Goal: Information Seeking & Learning: Check status

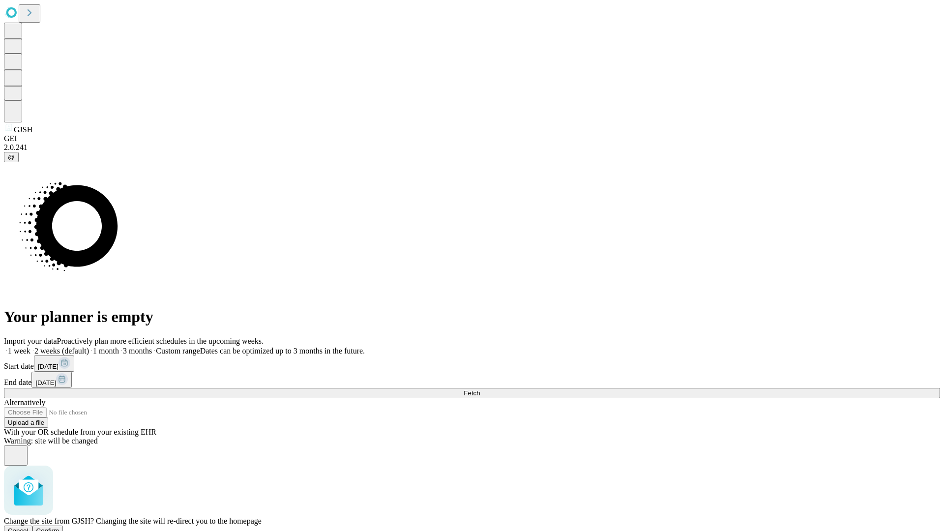
click at [59, 527] on span "Confirm" at bounding box center [47, 530] width 23 height 7
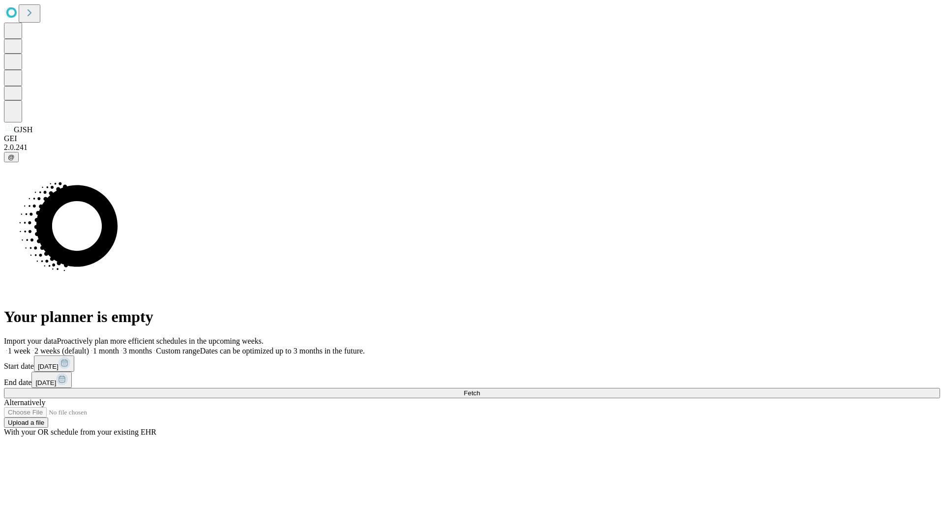
click at [119, 347] on label "1 month" at bounding box center [104, 351] width 30 height 8
click at [480, 389] on span "Fetch" at bounding box center [472, 392] width 16 height 7
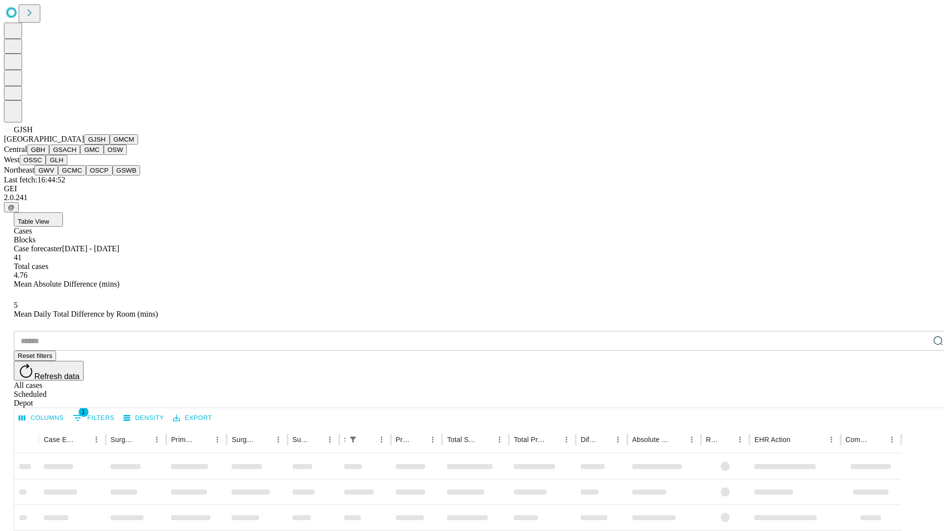
click at [110, 145] on button "GMCM" at bounding box center [124, 139] width 29 height 10
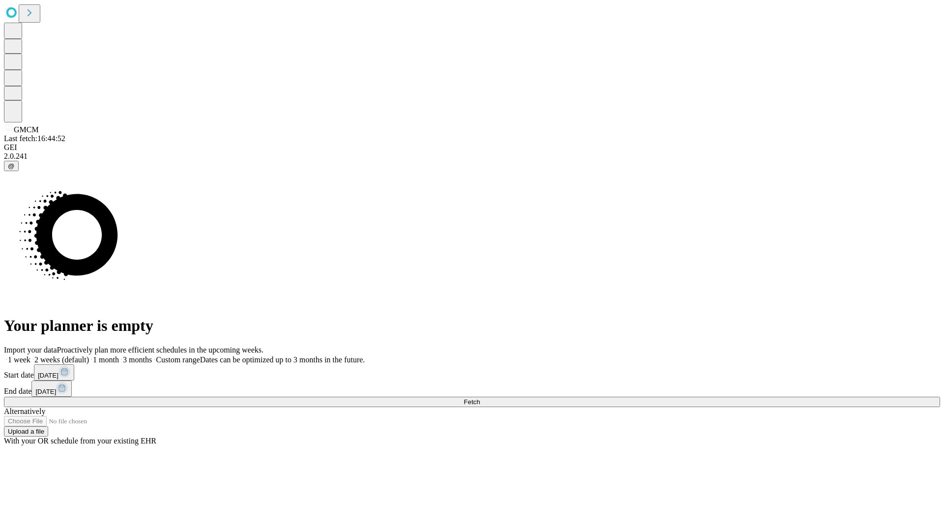
click at [119, 355] on label "1 month" at bounding box center [104, 359] width 30 height 8
click at [480, 398] on span "Fetch" at bounding box center [472, 401] width 16 height 7
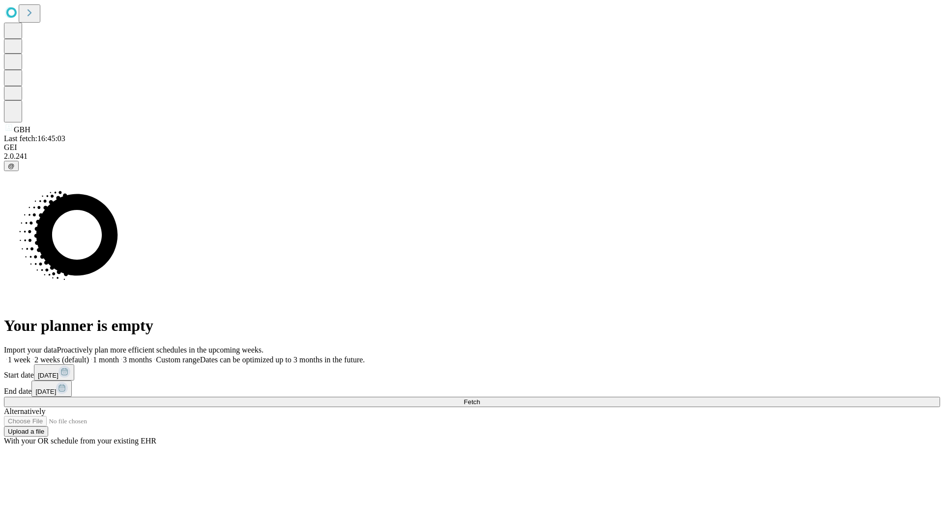
click at [119, 355] on label "1 month" at bounding box center [104, 359] width 30 height 8
click at [480, 398] on span "Fetch" at bounding box center [472, 401] width 16 height 7
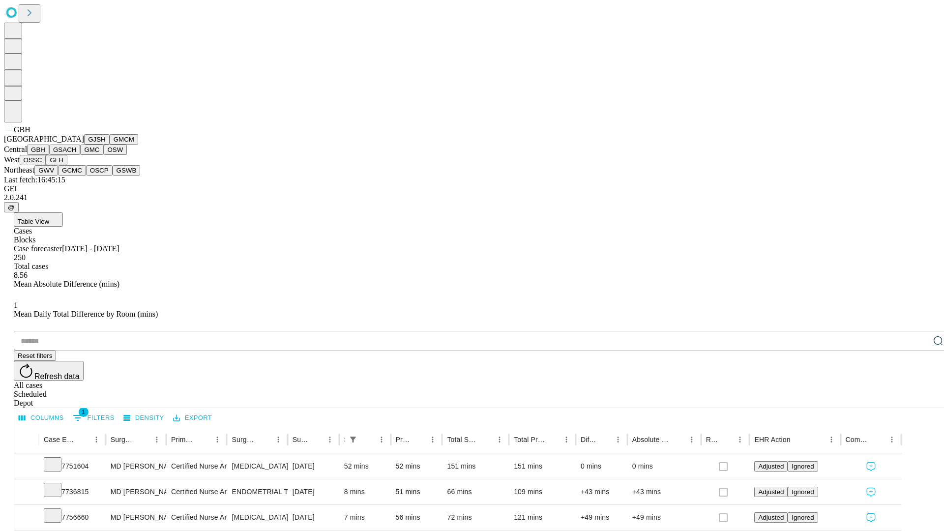
click at [76, 155] on button "GSACH" at bounding box center [64, 150] width 31 height 10
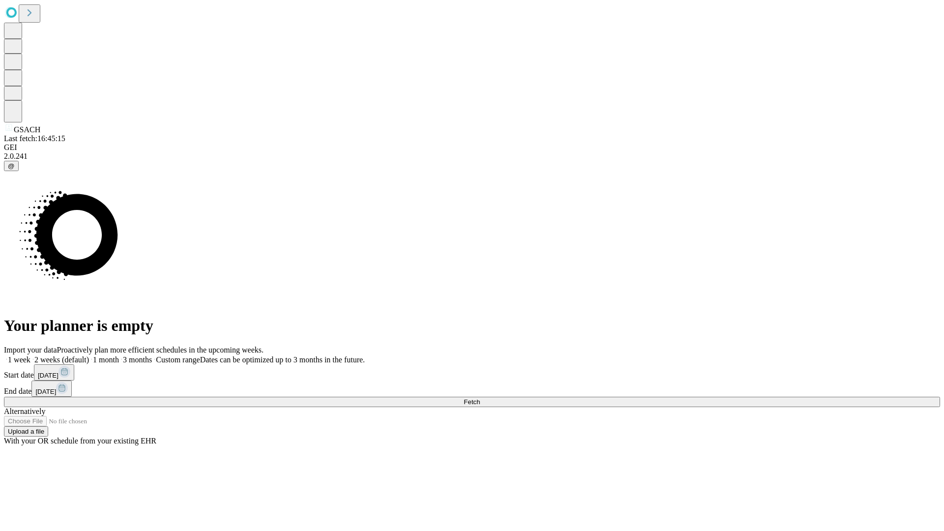
click at [119, 355] on label "1 month" at bounding box center [104, 359] width 30 height 8
click at [480, 398] on span "Fetch" at bounding box center [472, 401] width 16 height 7
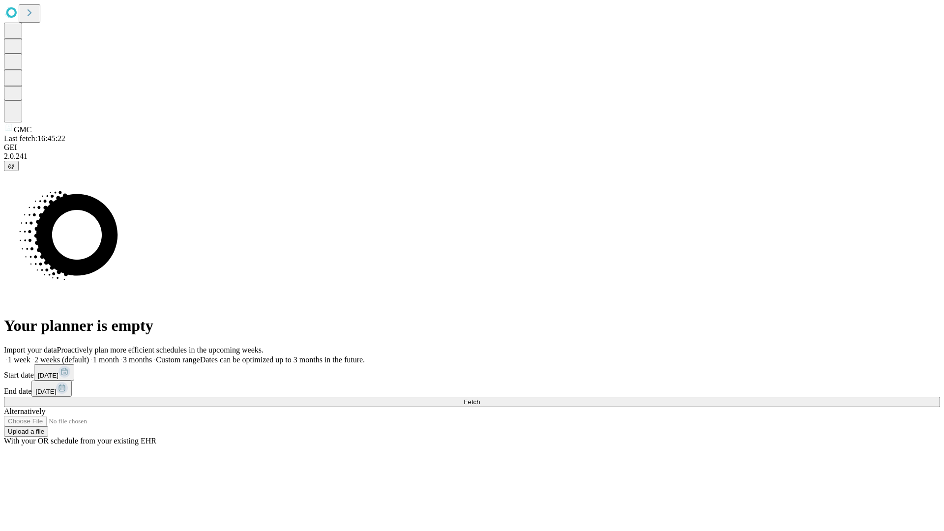
click at [119, 355] on label "1 month" at bounding box center [104, 359] width 30 height 8
click at [480, 398] on span "Fetch" at bounding box center [472, 401] width 16 height 7
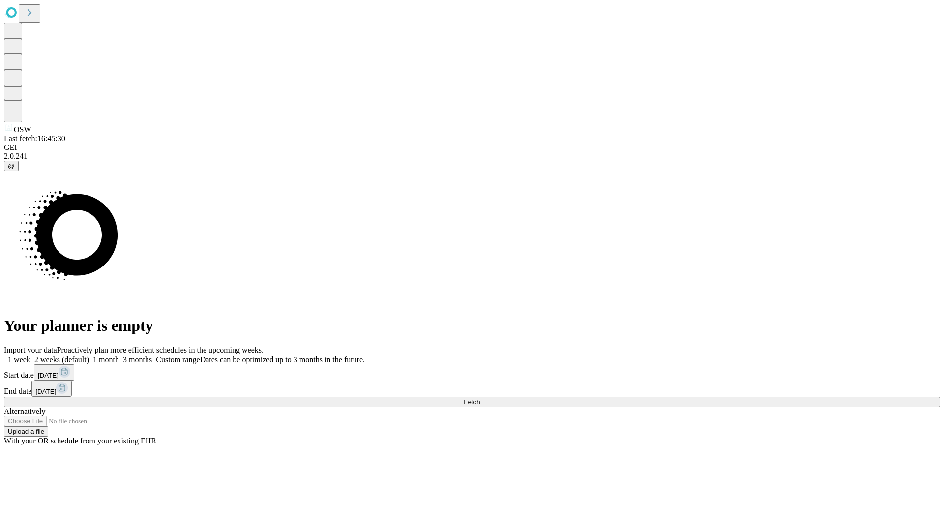
click at [119, 355] on label "1 month" at bounding box center [104, 359] width 30 height 8
click at [480, 398] on span "Fetch" at bounding box center [472, 401] width 16 height 7
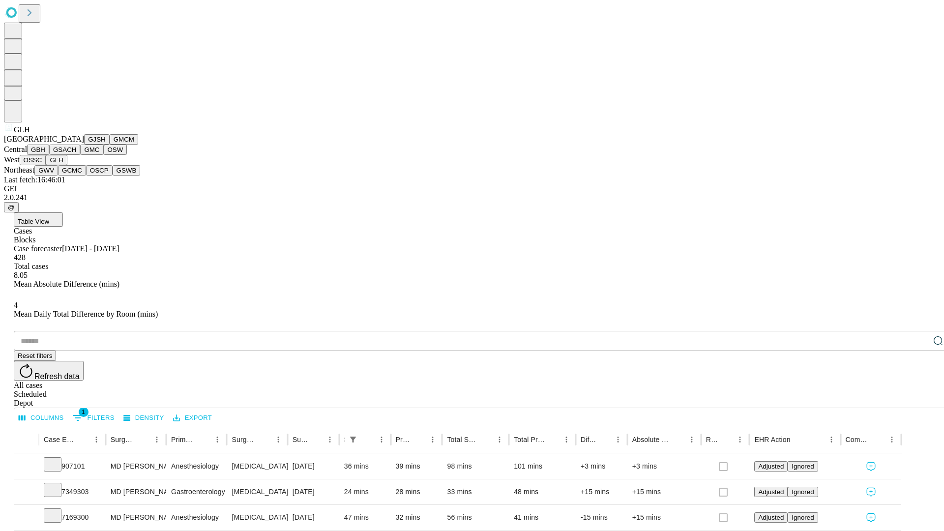
click at [58, 176] on button "GWV" at bounding box center [46, 170] width 24 height 10
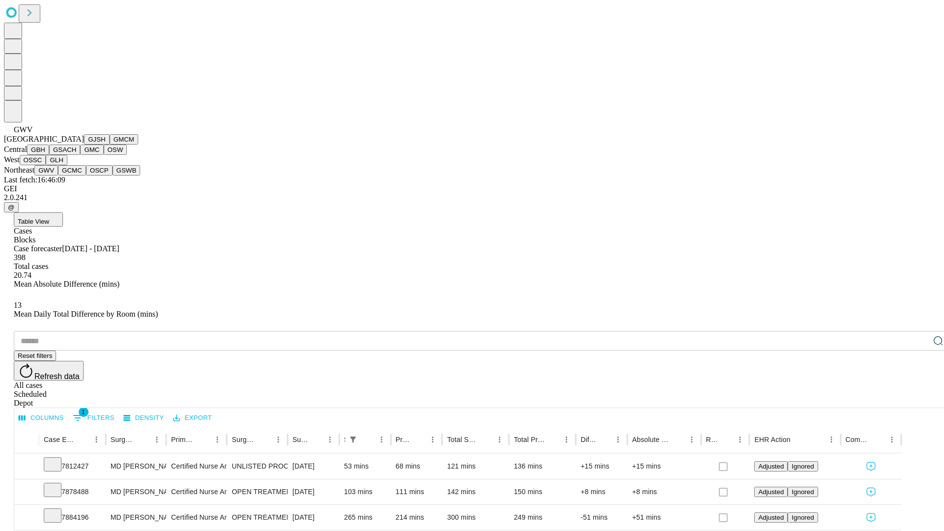
click at [76, 176] on button "GCMC" at bounding box center [72, 170] width 28 height 10
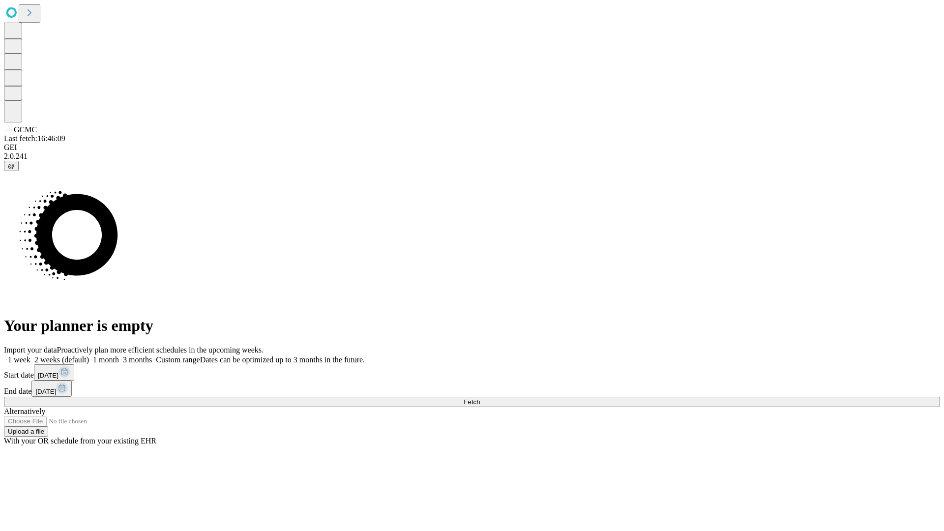
click at [119, 355] on label "1 month" at bounding box center [104, 359] width 30 height 8
click at [480, 398] on span "Fetch" at bounding box center [472, 401] width 16 height 7
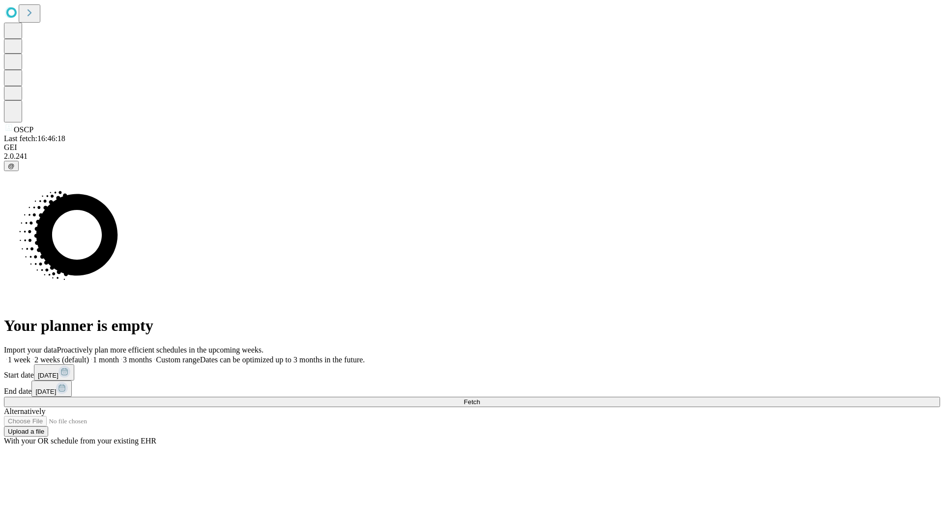
click at [119, 355] on label "1 month" at bounding box center [104, 359] width 30 height 8
click at [480, 398] on span "Fetch" at bounding box center [472, 401] width 16 height 7
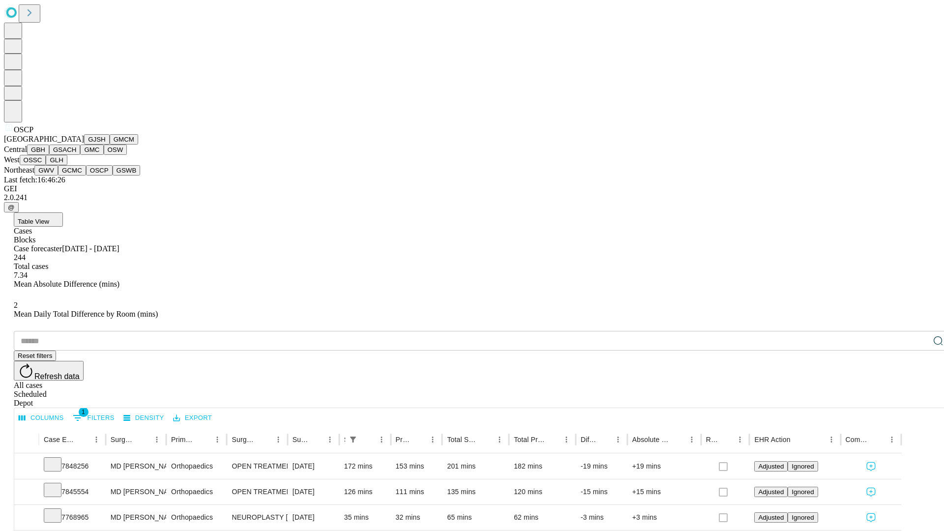
click at [113, 176] on button "GSWB" at bounding box center [127, 170] width 28 height 10
